Goal: Information Seeking & Learning: Learn about a topic

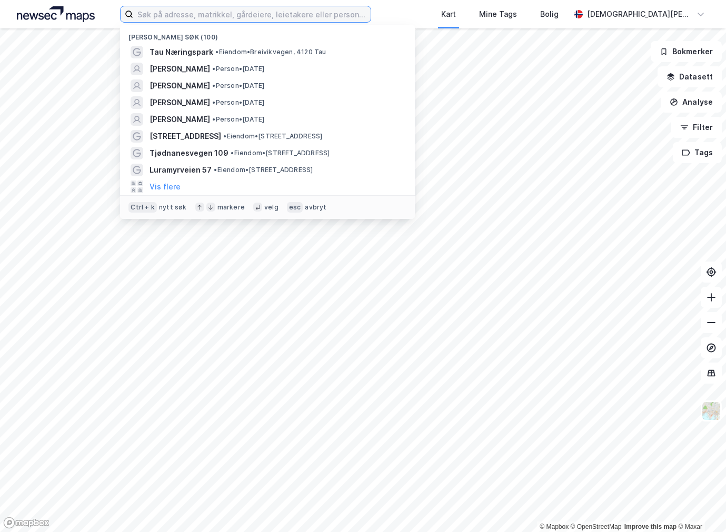
click at [190, 16] on input at bounding box center [251, 14] width 237 height 16
paste input "Nikkelveien 10"
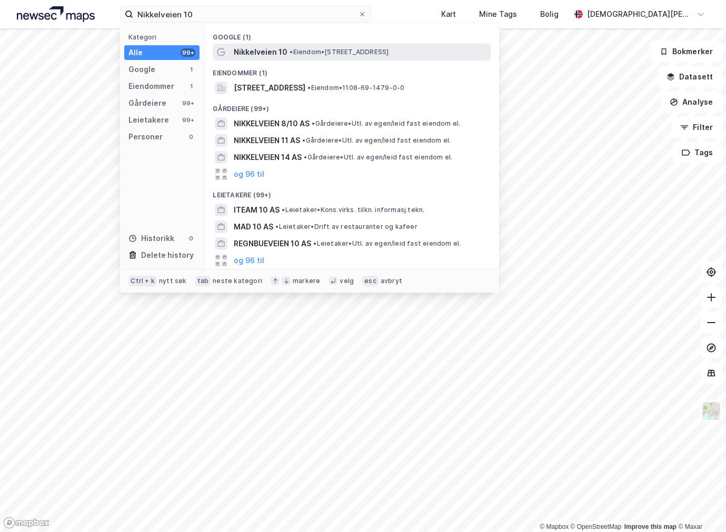
click at [280, 55] on span "Nikkelveien 10" at bounding box center [261, 52] width 54 height 13
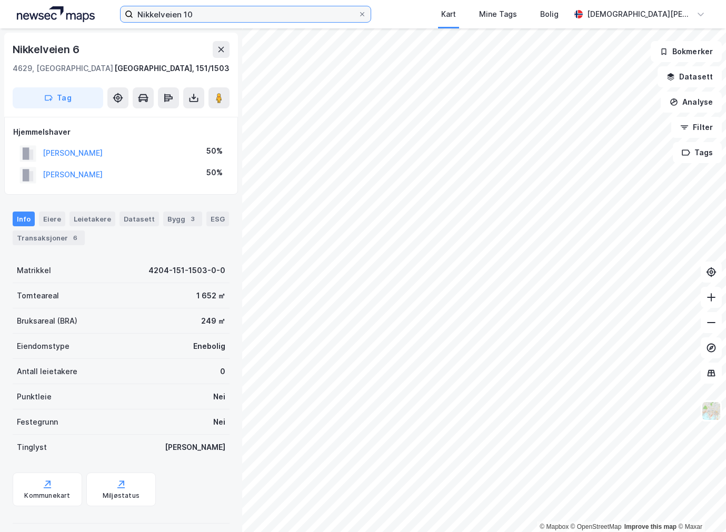
drag, startPoint x: 191, startPoint y: 13, endPoint x: 198, endPoint y: 12, distance: 7.0
click at [192, 13] on input "Nikkelveien 10" at bounding box center [245, 14] width 224 height 16
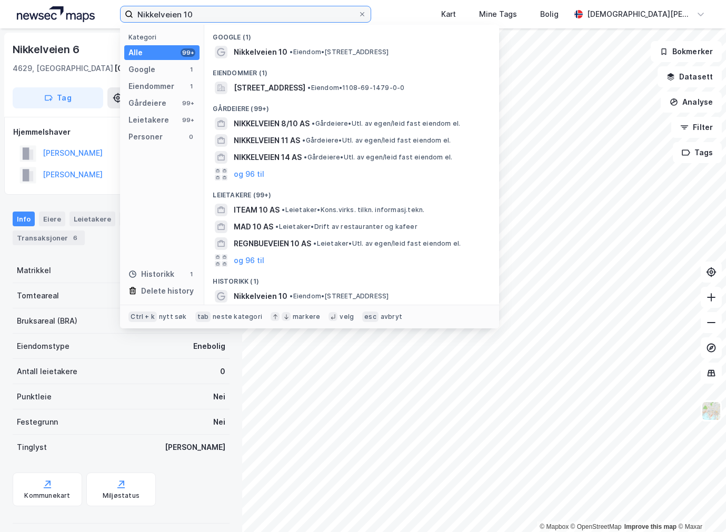
click at [259, 17] on input "Nikkelveien 10" at bounding box center [245, 14] width 224 height 16
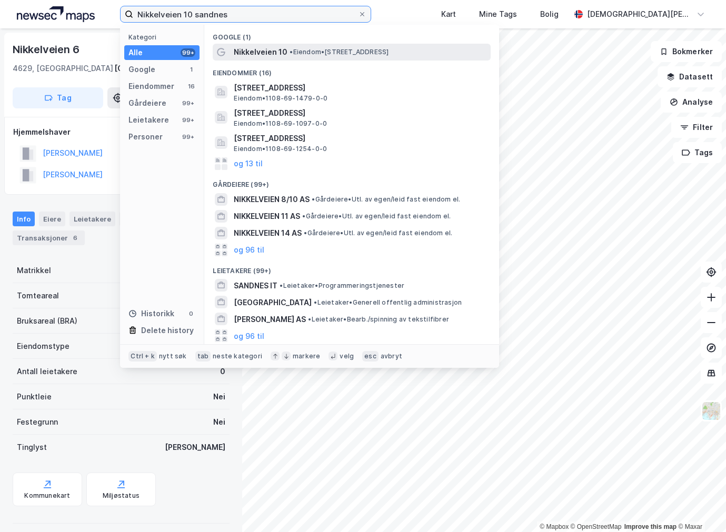
type input "Nikkelveien 10 sandnes"
click at [261, 49] on span "Nikkelveien 10" at bounding box center [261, 52] width 54 height 13
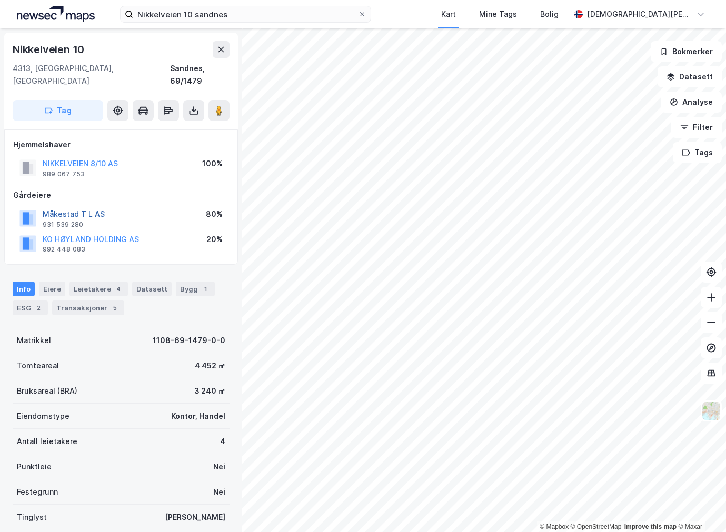
click at [0, 0] on button "Måkestad T L AS" at bounding box center [0, 0] width 0 height 0
